Goal: Information Seeking & Learning: Learn about a topic

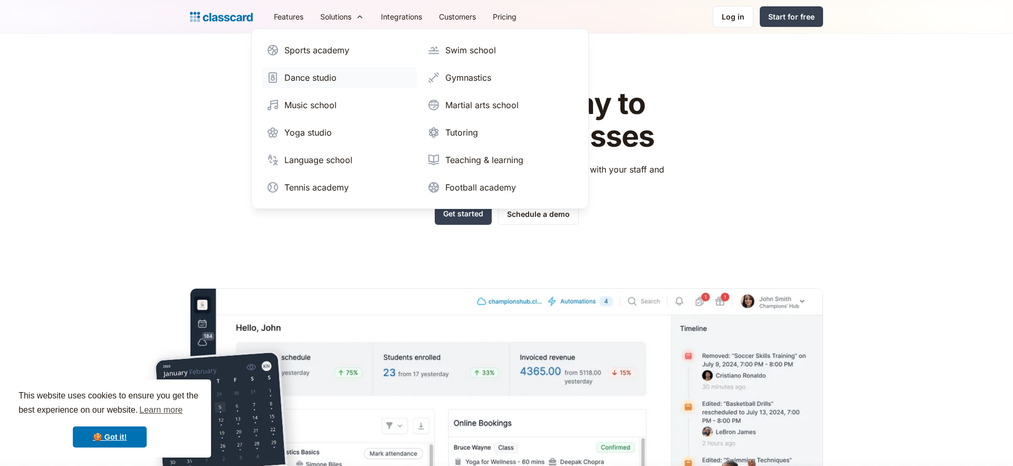
click at [324, 79] on div "Dance studio" at bounding box center [310, 77] width 52 height 13
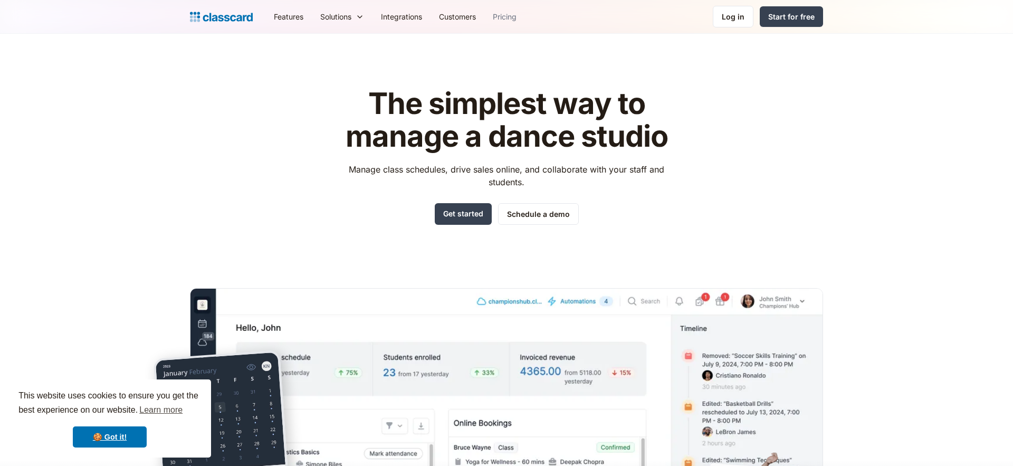
click at [507, 15] on link "Pricing" at bounding box center [505, 17] width 41 height 24
